Goal: Find specific page/section: Find specific page/section

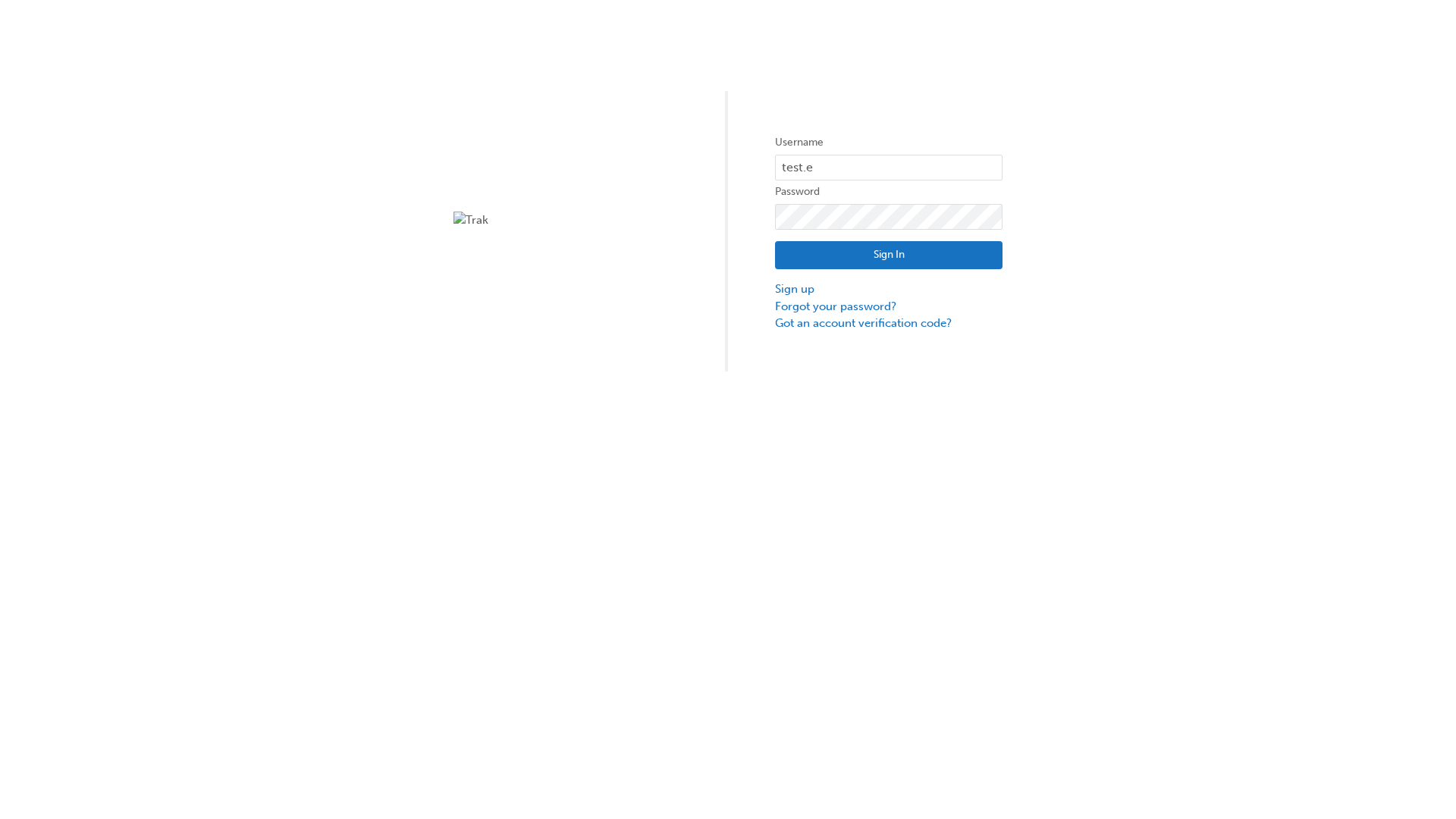
type input "test.e2e.user14"
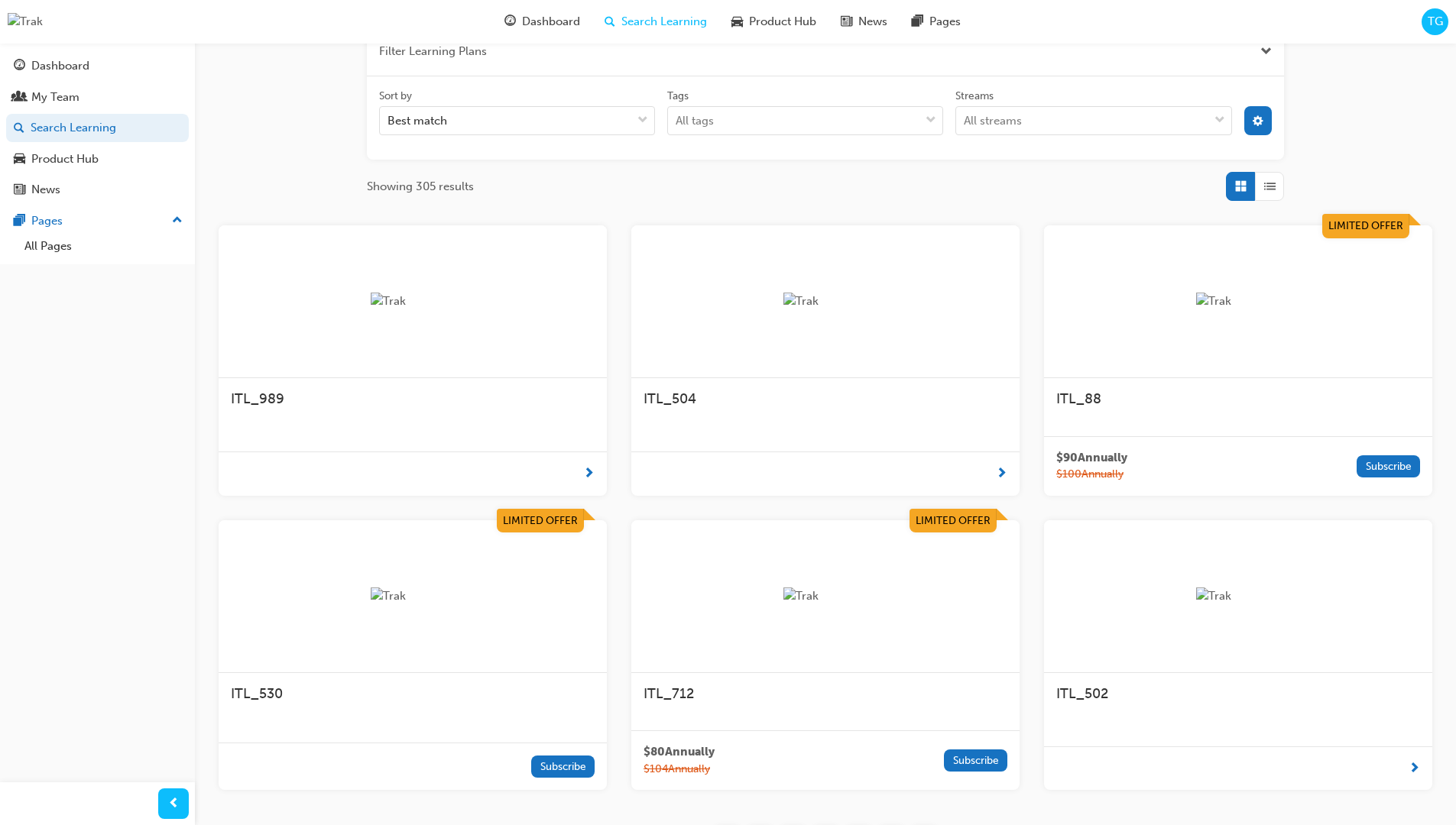
scroll to position [275, 0]
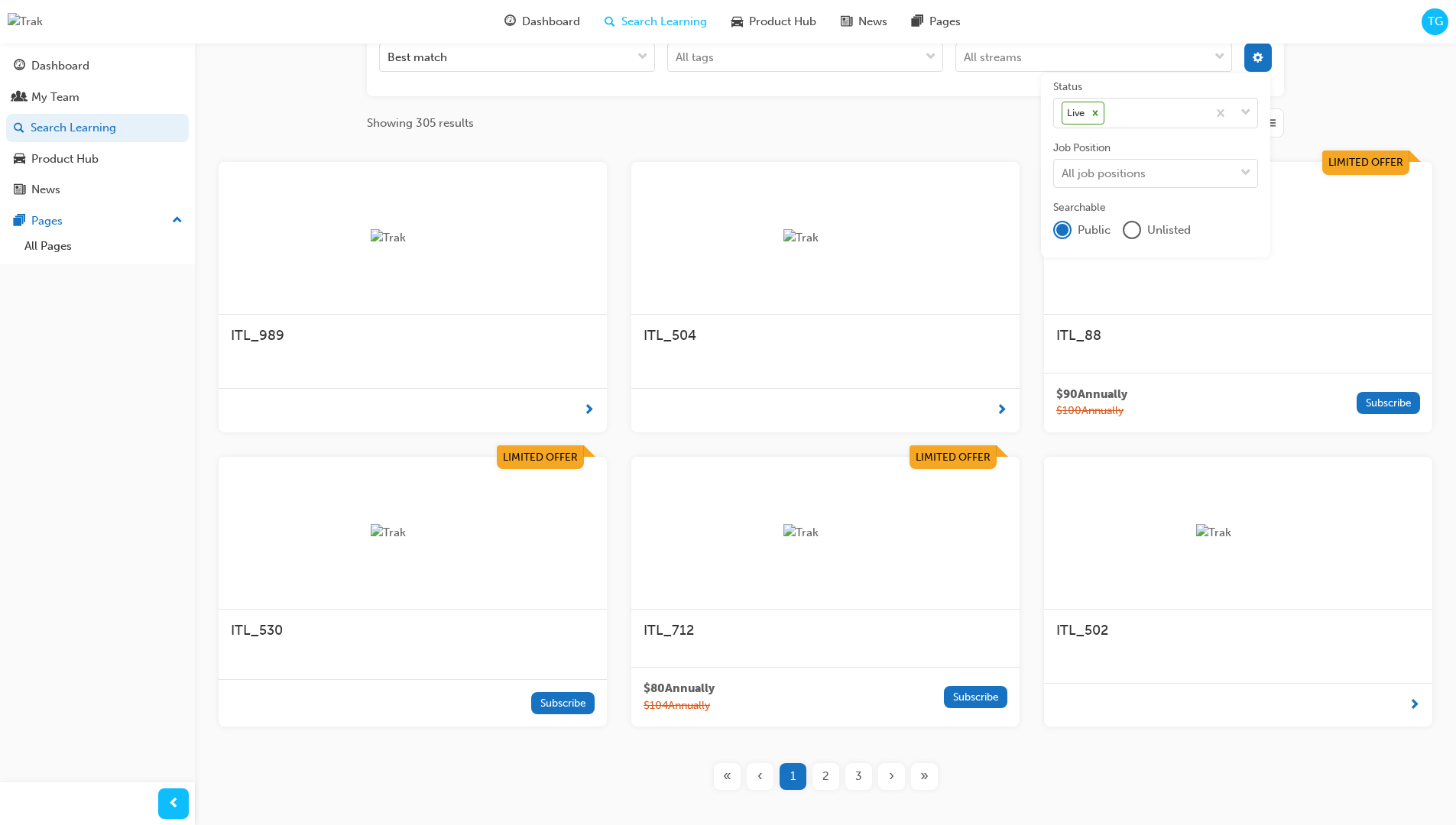
click at [965, 64] on input "Streams All streams" at bounding box center [965, 57] width 2 height 13
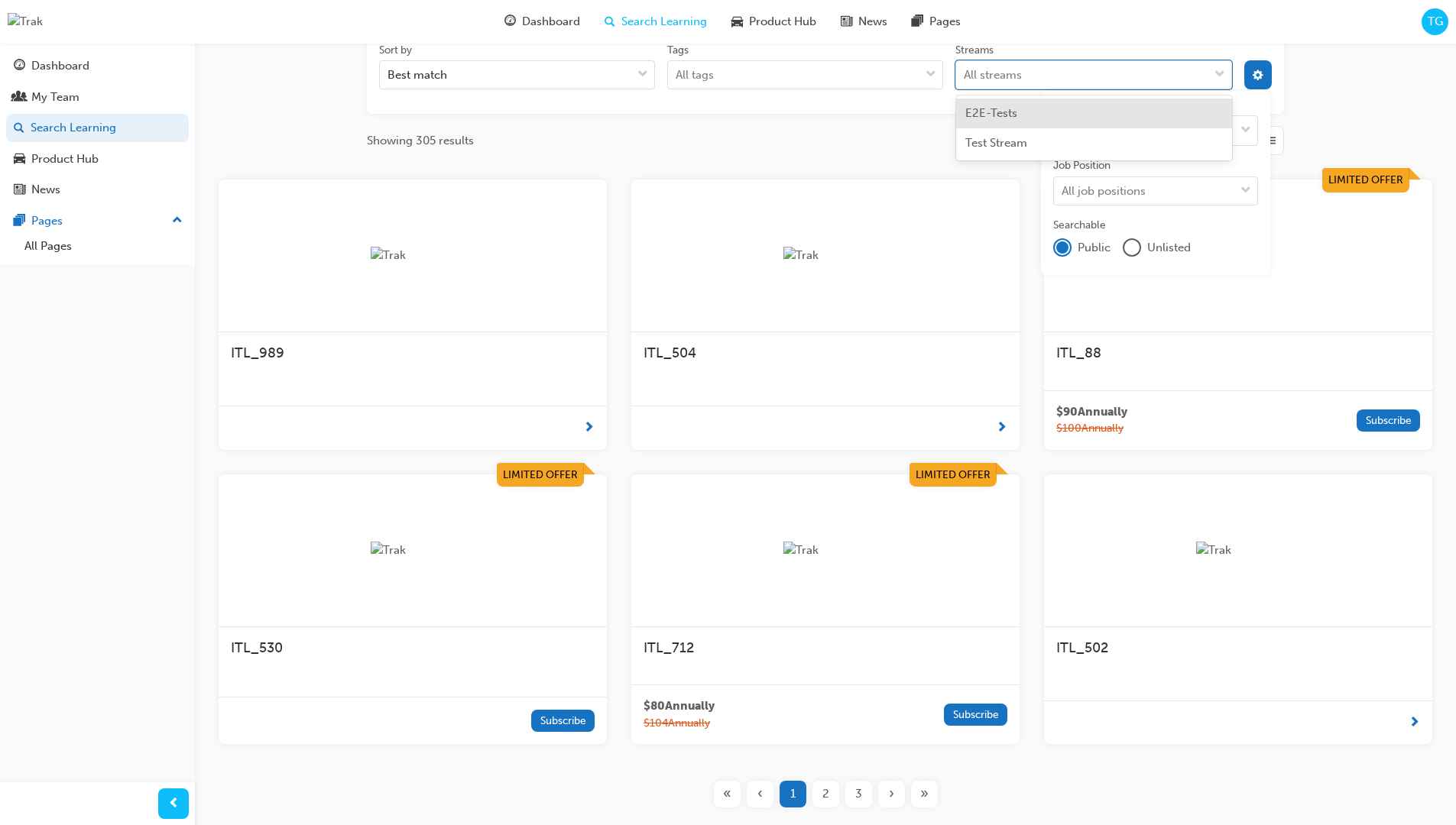
click at [965, 75] on input "Streams option E2E-Tests focused, 1 of 2. 2 results available. Use Up and Down …" at bounding box center [965, 74] width 2 height 13
click at [1005, 75] on input "Streams 0 results available for search term Product. Select is focused ,type to…" at bounding box center [984, 74] width 41 height 13
